Goal: Find contact information: Find contact information

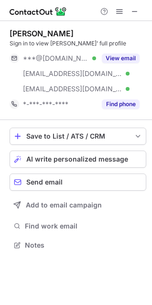
scroll to position [238, 152]
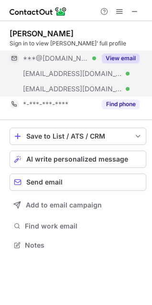
click at [111, 60] on button "View email" at bounding box center [121, 59] width 38 height 10
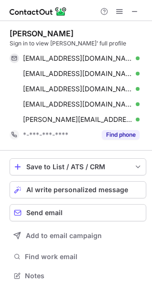
scroll to position [269, 152]
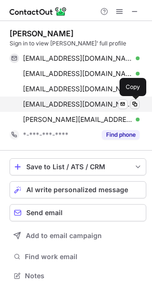
click at [135, 102] on span at bounding box center [135, 105] width 8 height 8
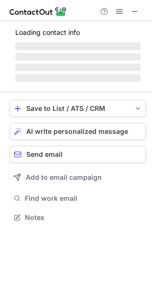
scroll to position [224, 152]
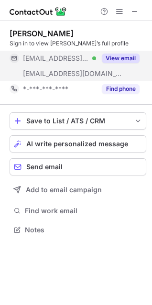
click at [114, 55] on button "View email" at bounding box center [121, 59] width 38 height 10
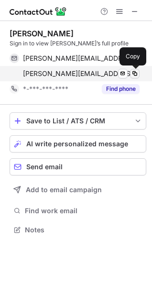
click at [135, 74] on span at bounding box center [135, 74] width 8 height 8
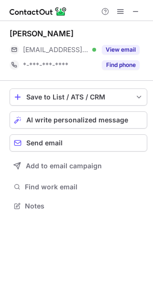
scroll to position [200, 153]
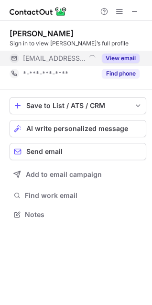
scroll to position [5, 5]
click at [125, 59] on button "View email" at bounding box center [121, 59] width 38 height 10
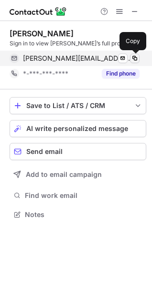
click at [135, 56] on span at bounding box center [135, 59] width 8 height 8
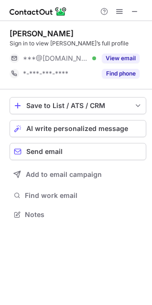
scroll to position [208, 152]
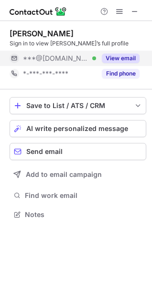
click at [127, 56] on button "View email" at bounding box center [121, 59] width 38 height 10
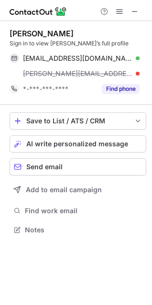
scroll to position [224, 152]
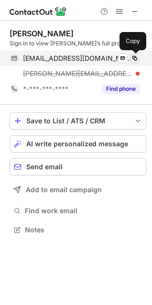
click at [134, 58] on span at bounding box center [135, 59] width 8 height 8
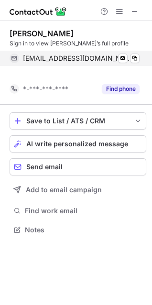
scroll to position [208, 152]
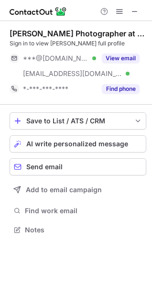
scroll to position [224, 152]
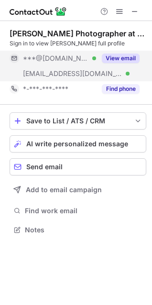
click at [117, 52] on div "View email" at bounding box center [118, 58] width 44 height 15
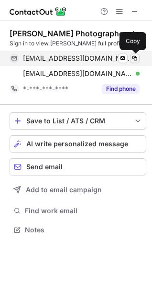
click at [136, 58] on span at bounding box center [135, 59] width 8 height 8
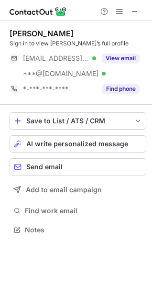
scroll to position [5, 5]
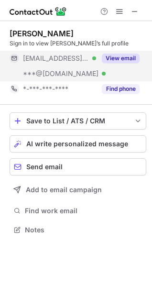
click at [114, 60] on button "View email" at bounding box center [121, 59] width 38 height 10
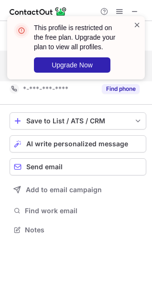
click at [139, 24] on span at bounding box center [138, 25] width 8 height 10
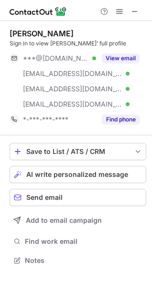
scroll to position [254, 152]
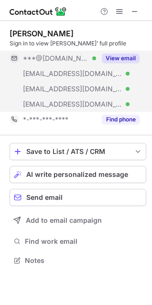
click at [120, 56] on button "View email" at bounding box center [121, 59] width 38 height 10
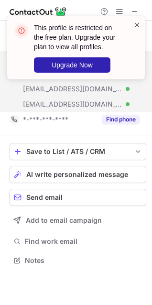
click at [134, 23] on span at bounding box center [138, 25] width 8 height 10
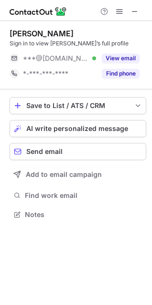
scroll to position [5, 5]
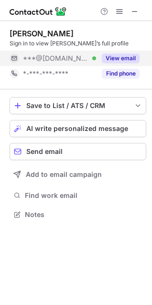
click at [124, 58] on button "View email" at bounding box center [121, 59] width 38 height 10
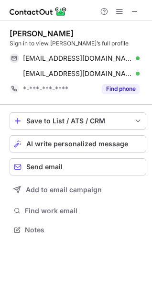
scroll to position [224, 152]
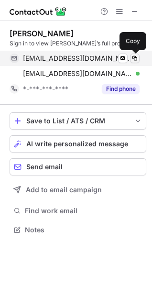
click at [133, 59] on span at bounding box center [135, 59] width 8 height 8
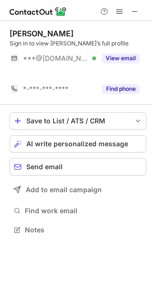
scroll to position [208, 152]
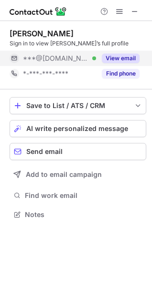
click at [110, 62] on button "View email" at bounding box center [121, 59] width 38 height 10
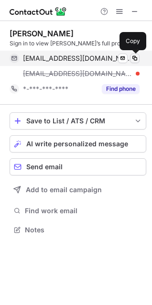
click at [135, 59] on span at bounding box center [135, 59] width 8 height 8
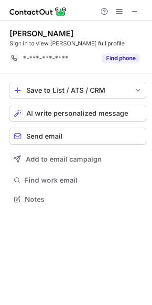
scroll to position [5, 5]
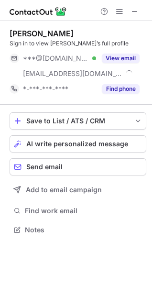
scroll to position [224, 152]
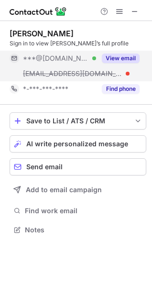
click at [115, 61] on button "View email" at bounding box center [121, 59] width 38 height 10
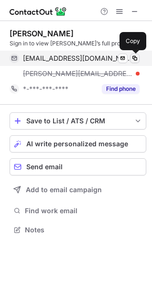
click at [136, 57] on span at bounding box center [135, 59] width 8 height 8
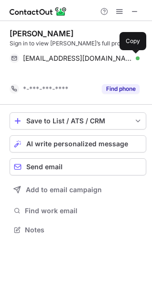
scroll to position [208, 152]
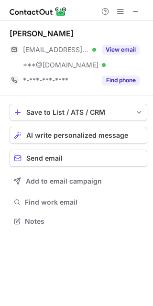
scroll to position [215, 153]
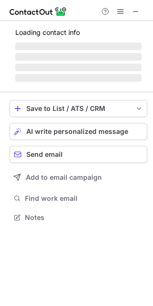
scroll to position [211, 153]
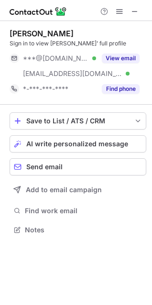
scroll to position [5, 5]
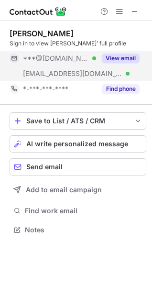
click at [119, 58] on button "View email" at bounding box center [121, 59] width 38 height 10
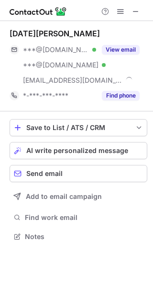
scroll to position [230, 153]
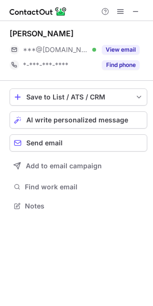
scroll to position [200, 153]
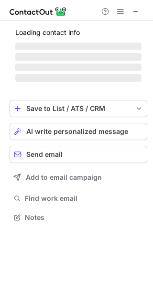
scroll to position [230, 153]
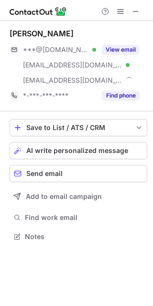
scroll to position [230, 153]
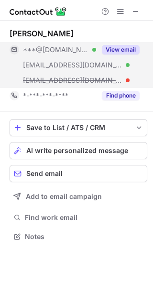
click at [118, 52] on button "View email" at bounding box center [121, 50] width 38 height 10
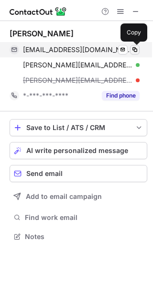
click at [133, 50] on span at bounding box center [135, 50] width 8 height 8
